Goal: Task Accomplishment & Management: Manage account settings

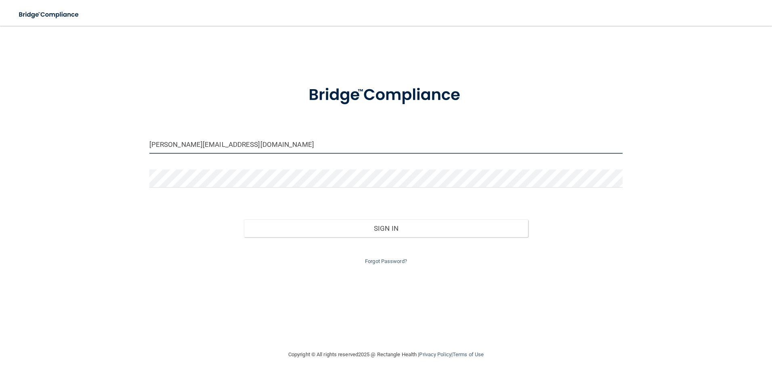
drag, startPoint x: 289, startPoint y: 140, endPoint x: 236, endPoint y: 138, distance: 53.0
click at [236, 138] on input "[PERSON_NAME][EMAIL_ADDRESS][DOMAIN_NAME]" at bounding box center [386, 145] width 474 height 18
drag, startPoint x: 174, startPoint y: 145, endPoint x: 124, endPoint y: 157, distance: 51.6
click at [124, 157] on div "shannon@ffmwestminster.com Invalid email/password. You don't have permission to…" at bounding box center [386, 188] width 740 height 308
type input "[EMAIL_ADDRESS][DOMAIN_NAME]"
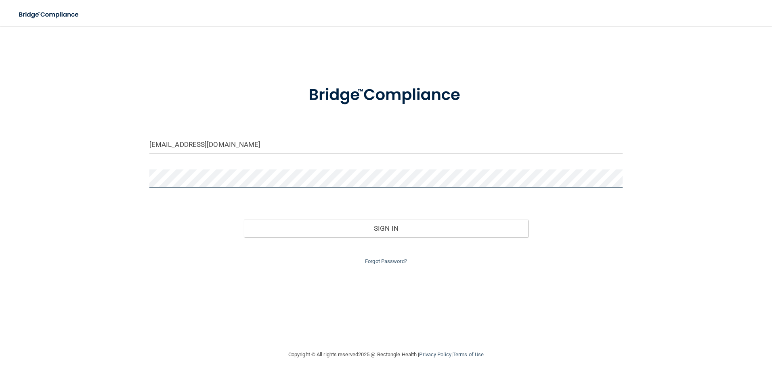
click at [75, 164] on div "jada@ffmwestminster.com Invalid email/password. You don't have permission to ac…" at bounding box center [386, 188] width 740 height 308
click at [244, 220] on button "Sign In" at bounding box center [386, 229] width 284 height 18
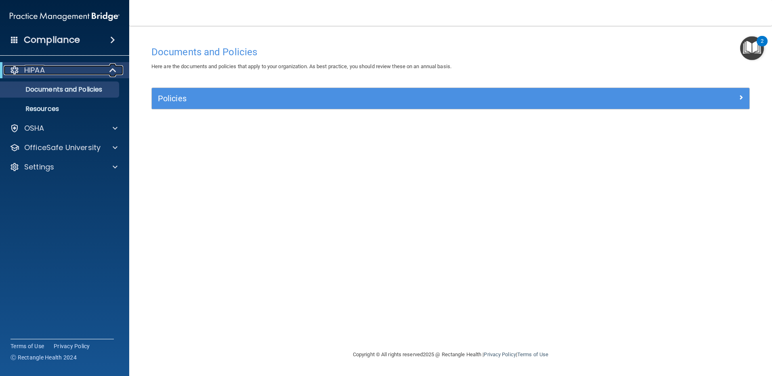
click at [108, 70] on div at bounding box center [113, 70] width 20 height 10
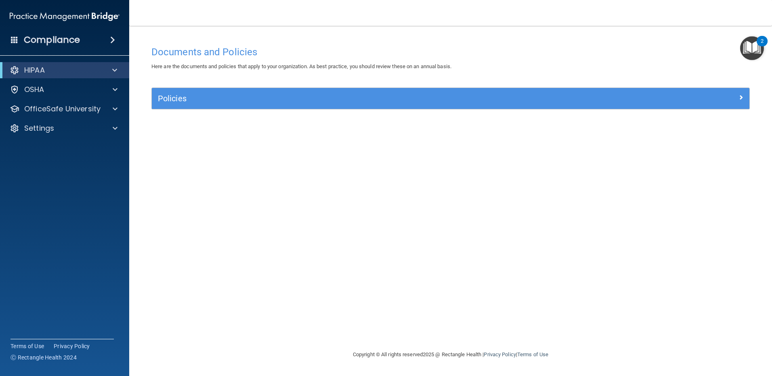
click at [113, 38] on span at bounding box center [112, 40] width 5 height 10
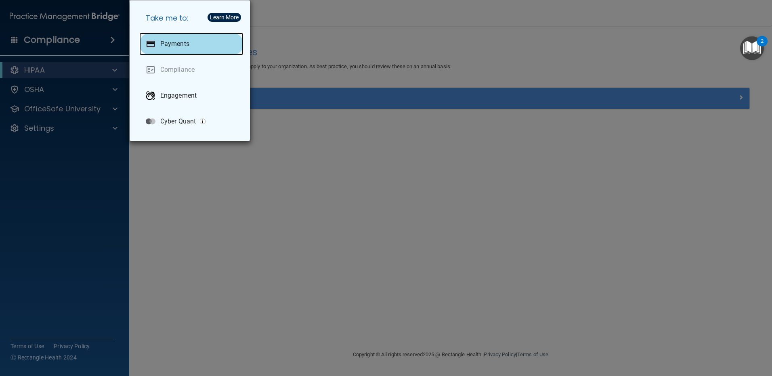
click at [183, 45] on p "Payments" at bounding box center [174, 44] width 29 height 8
